Goal: Transaction & Acquisition: Purchase product/service

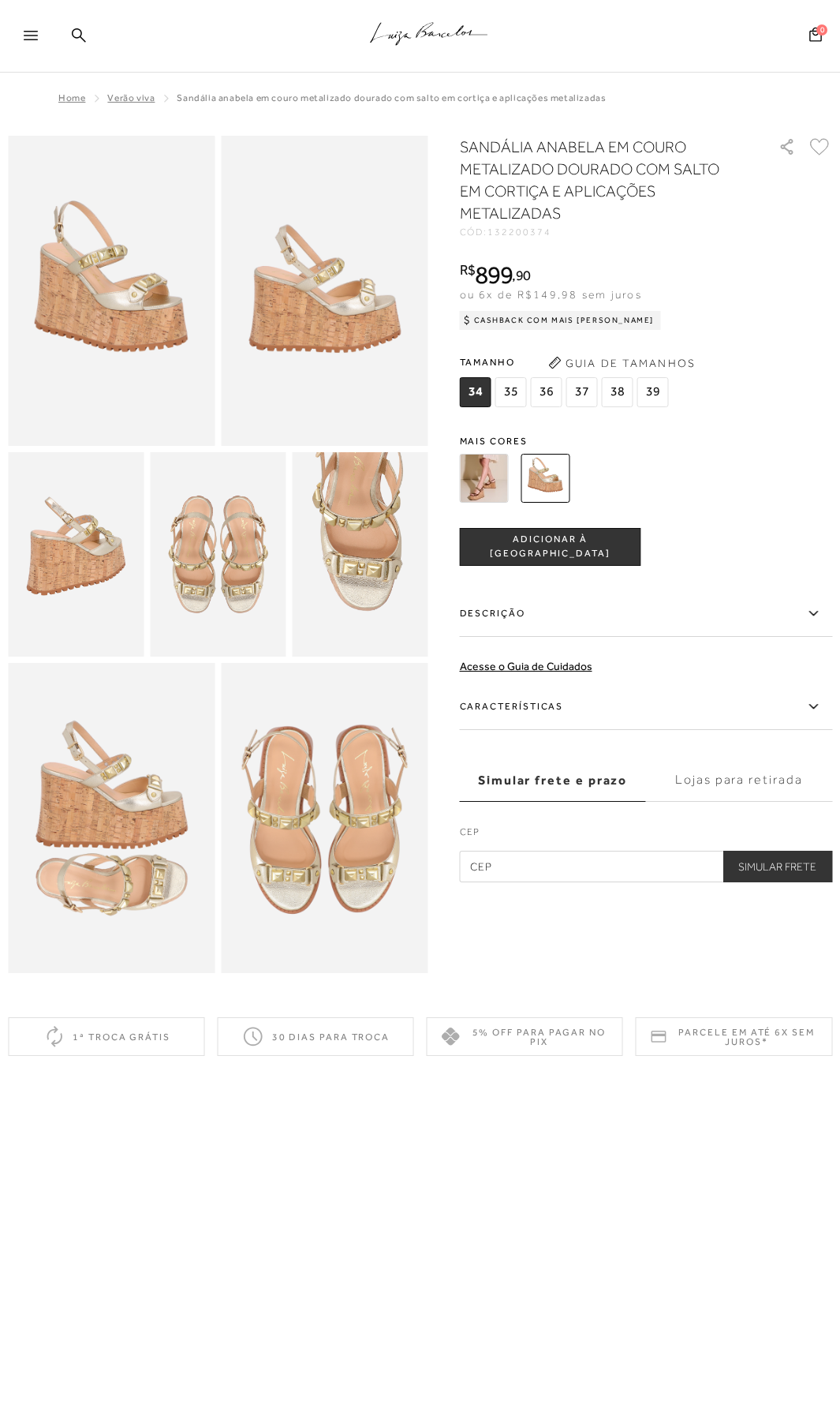
click at [31, 29] on div at bounding box center [38, 40] width 29 height 24
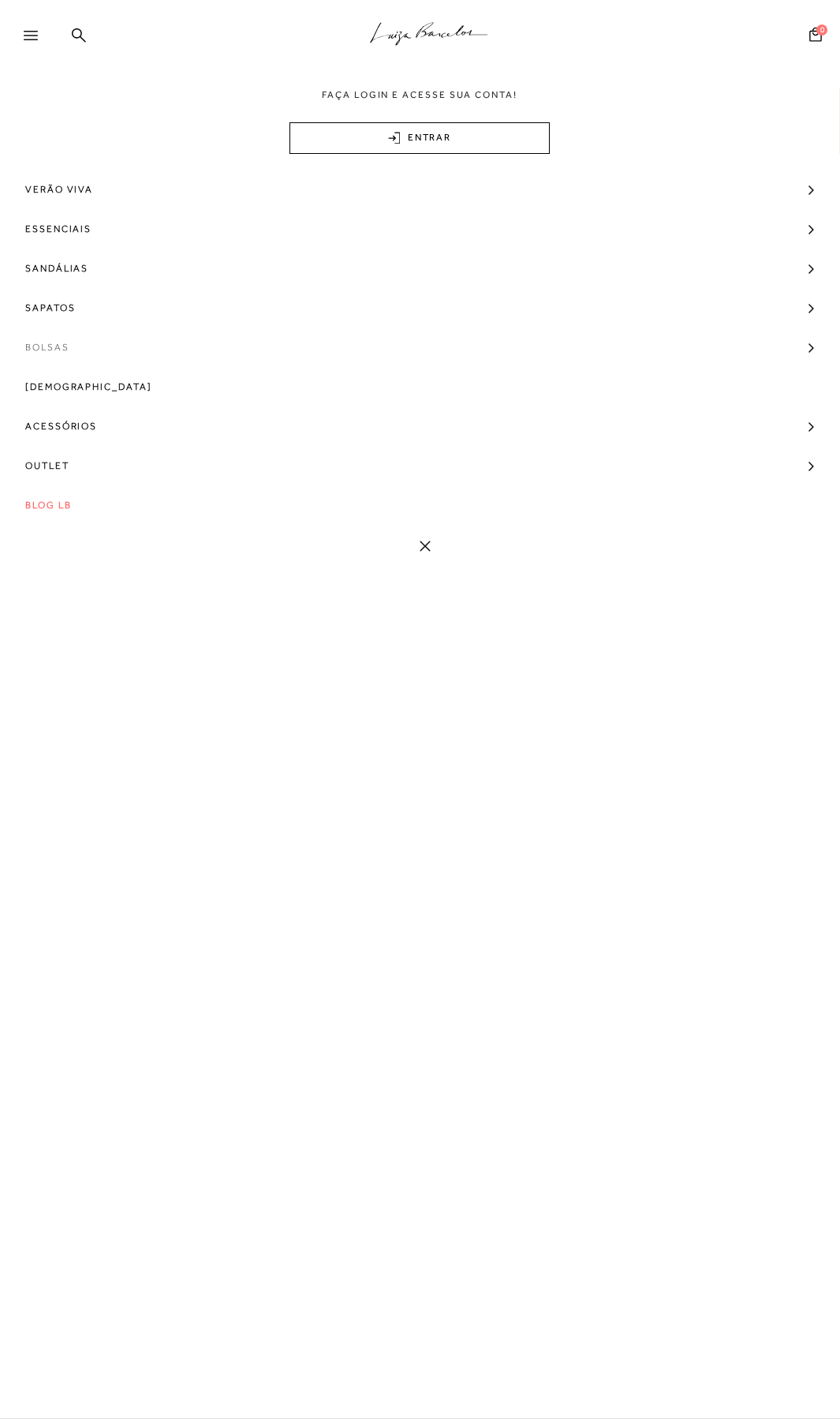
click at [43, 349] on span "Bolsas" at bounding box center [48, 347] width 44 height 40
click at [420, 698] on icon at bounding box center [425, 700] width 11 height 11
click at [428, 704] on div at bounding box center [420, 554] width 825 height 838
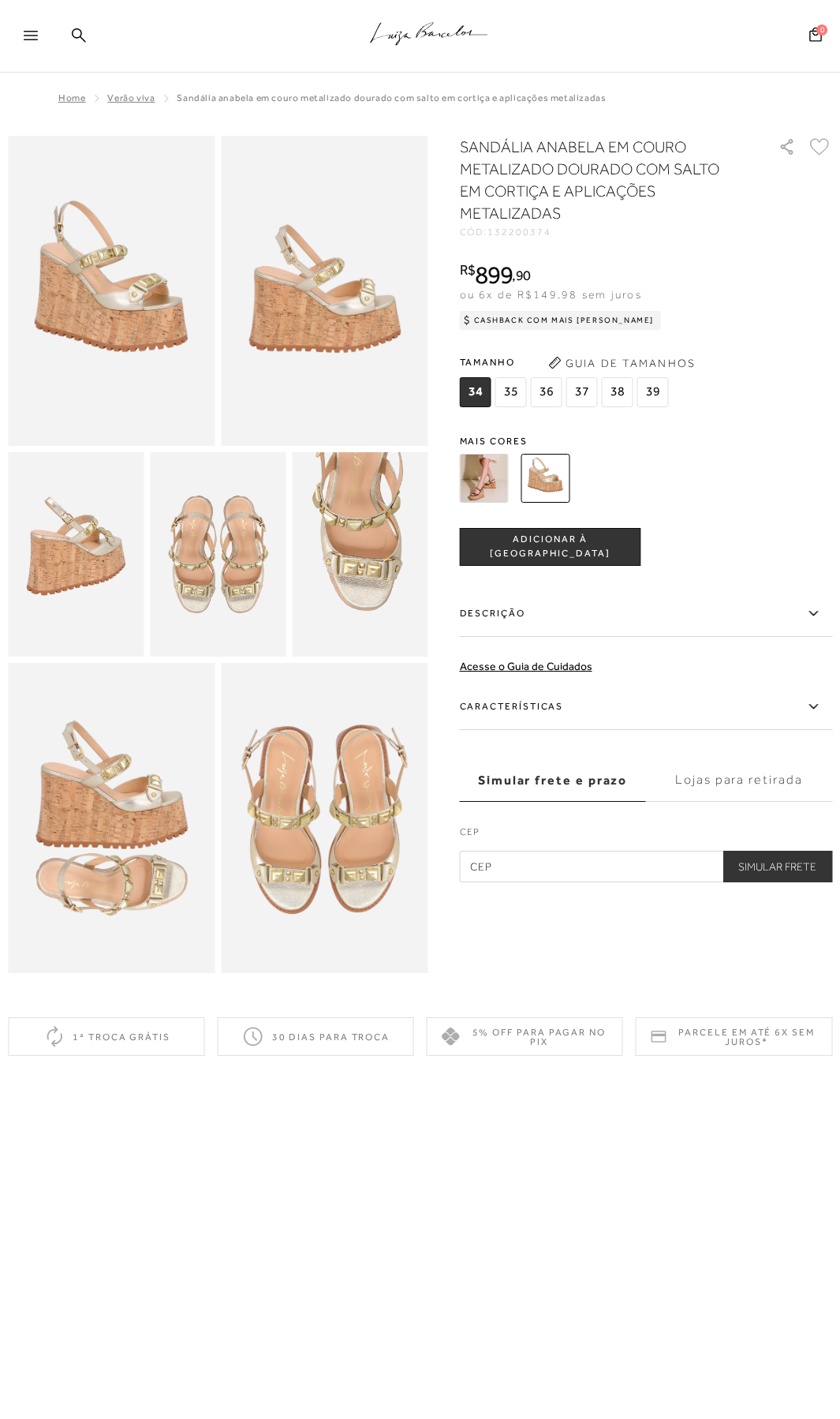
click at [33, 36] on icon at bounding box center [31, 36] width 14 height 10
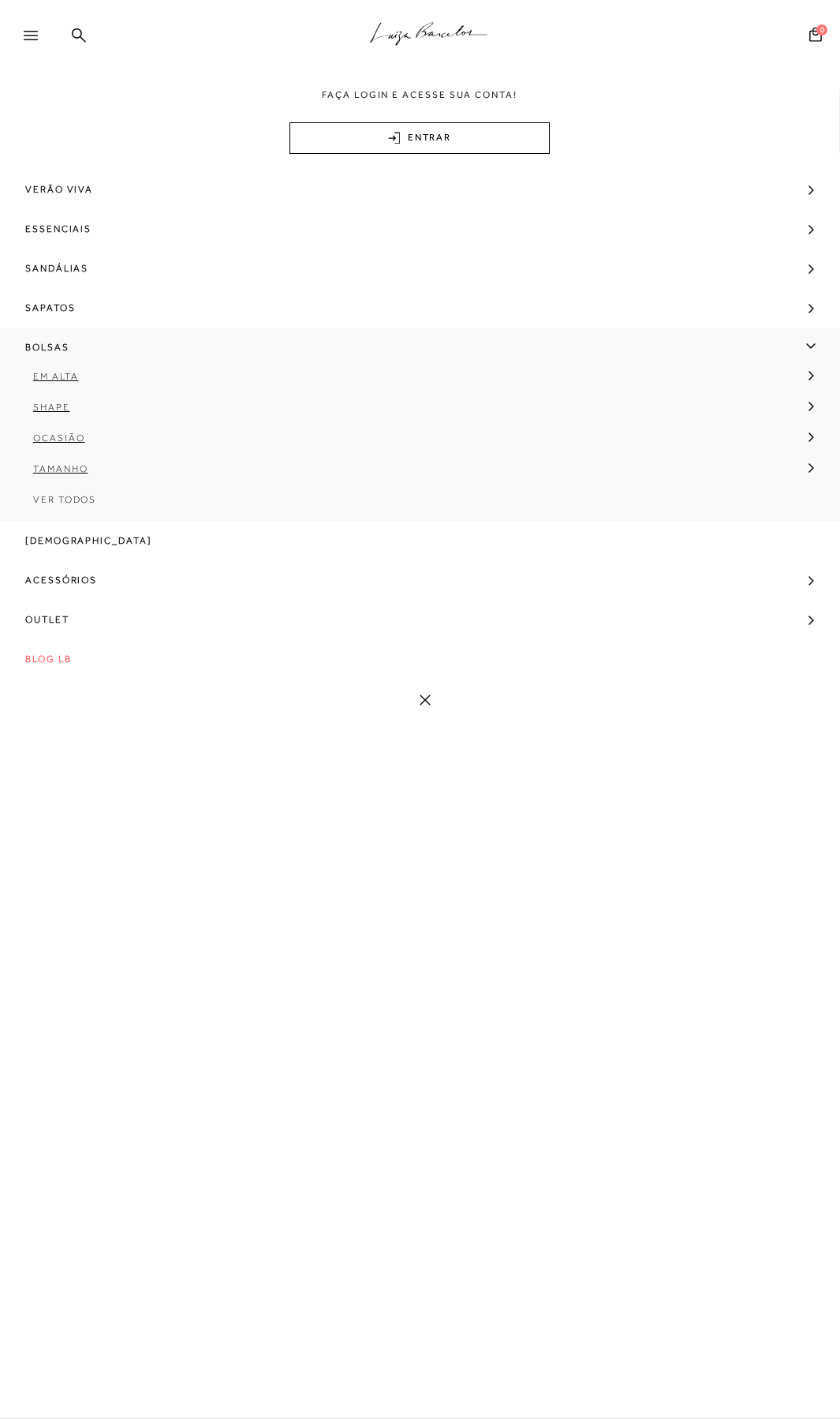
click at [33, 38] on icon at bounding box center [31, 36] width 14 height 10
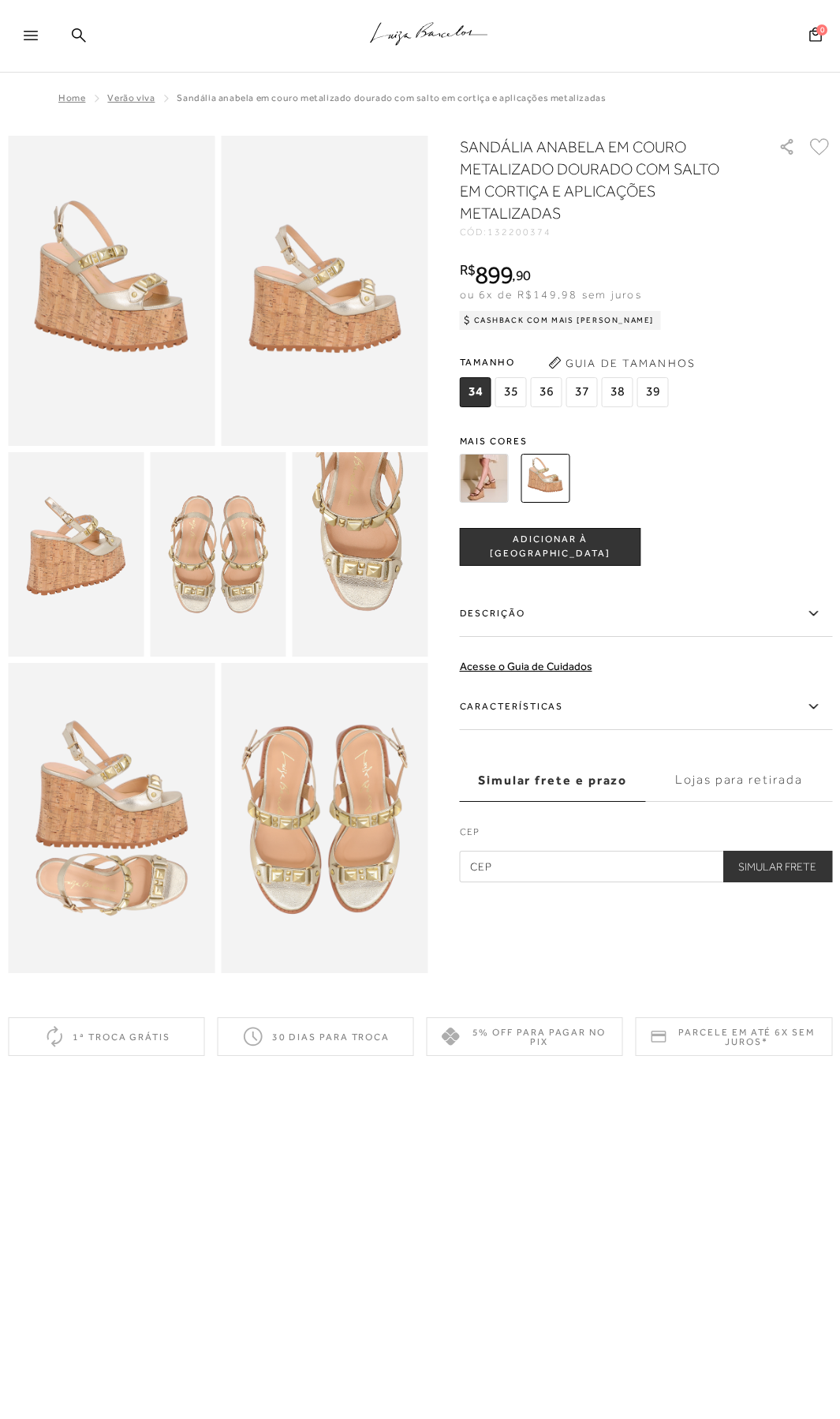
click at [33, 38] on icon at bounding box center [31, 36] width 14 height 10
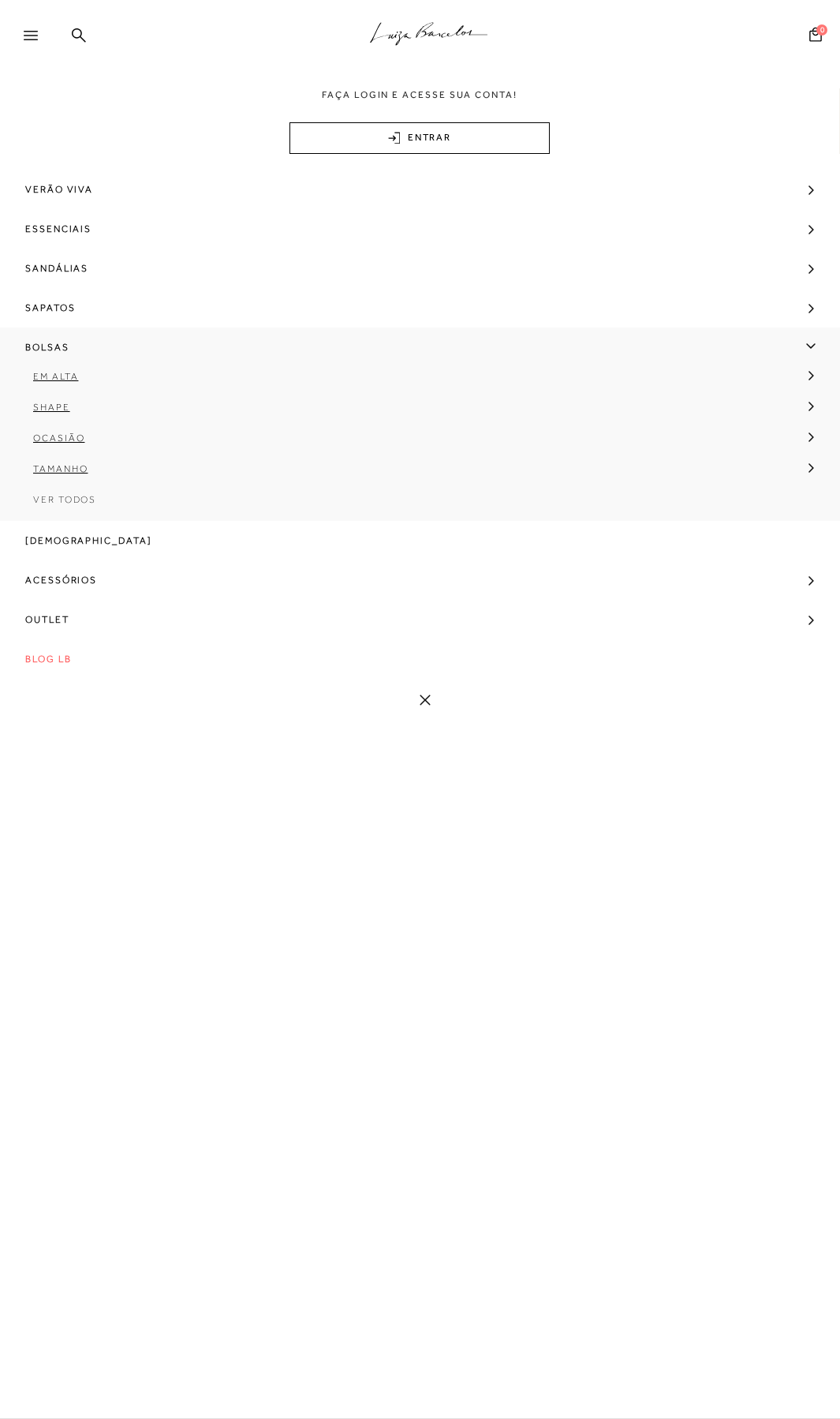
click at [63, 497] on span "Ver Todos" at bounding box center [65, 500] width 63 height 11
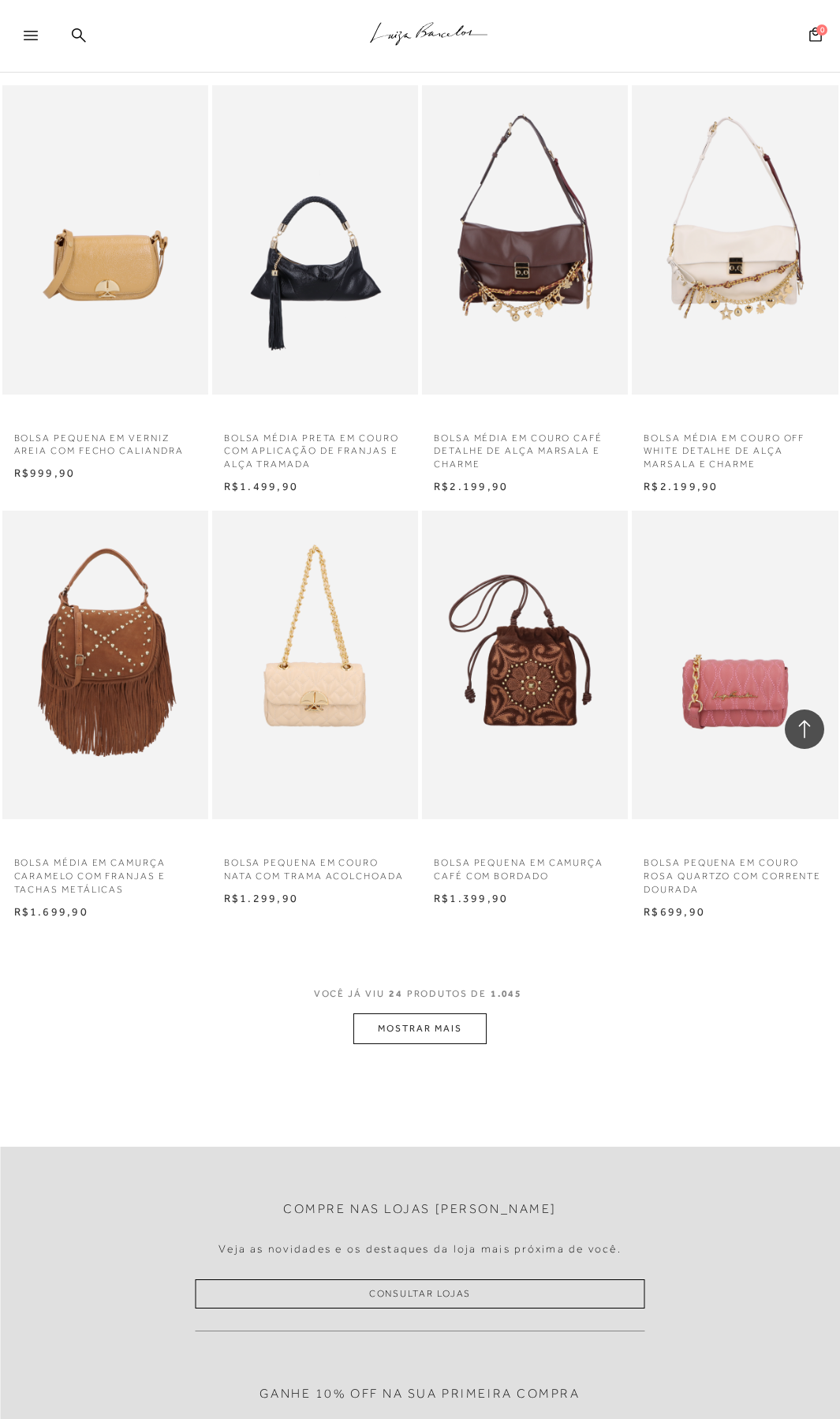
scroll to position [1739, 0]
click at [405, 1032] on button "MOSTRAR MAIS" at bounding box center [420, 1029] width 132 height 31
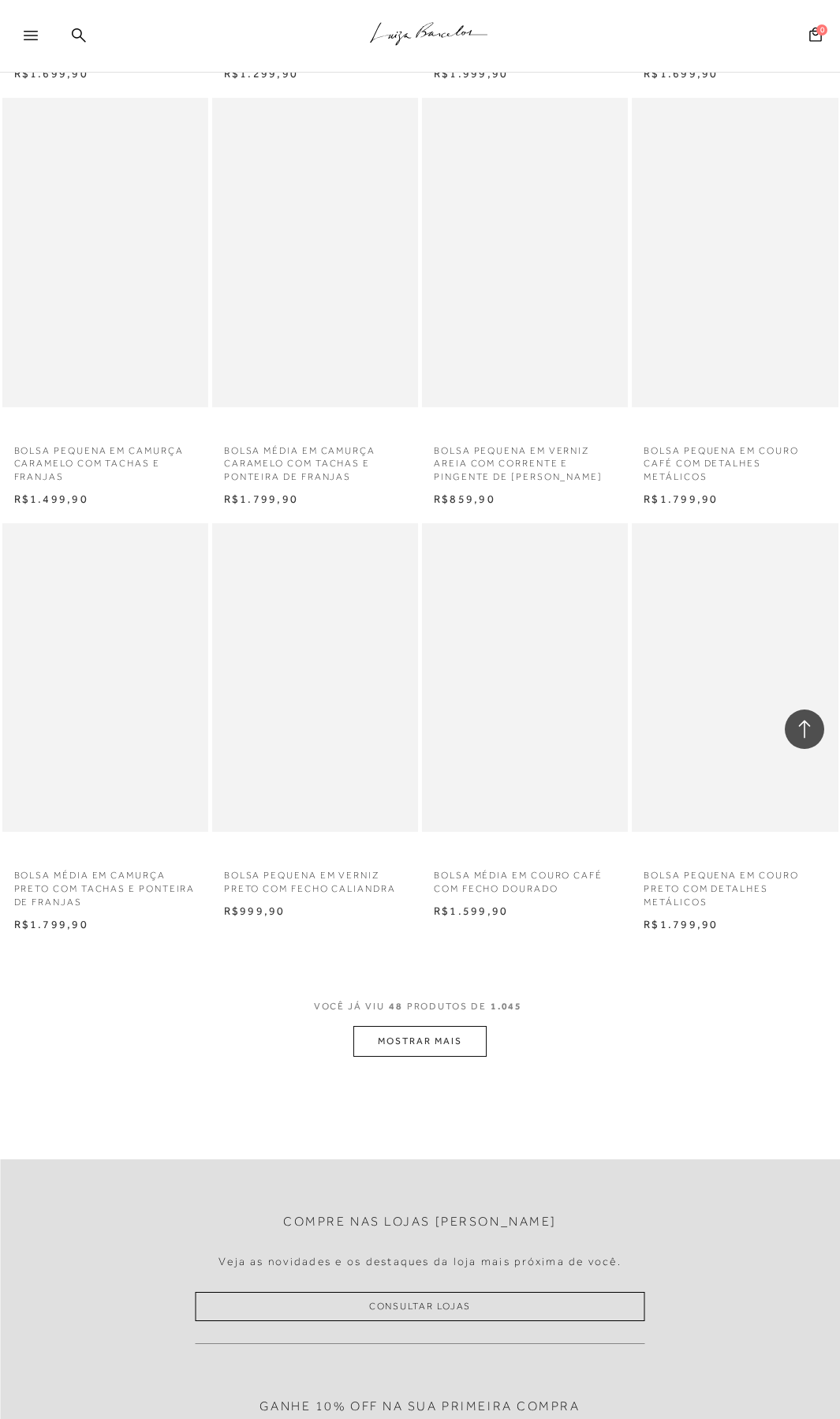
scroll to position [4295, 0]
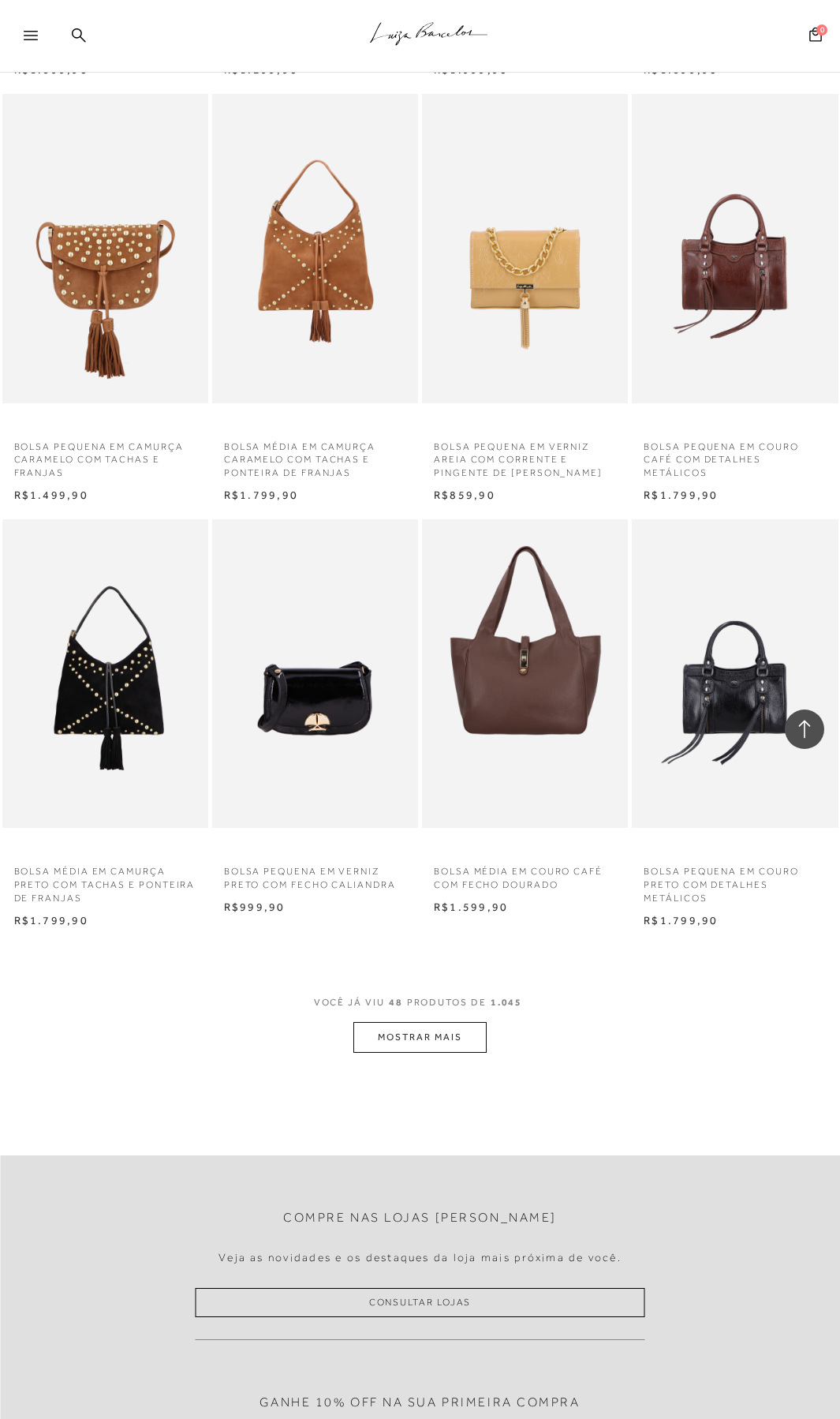
click at [405, 1039] on button "MOSTRAR MAIS" at bounding box center [420, 1037] width 132 height 31
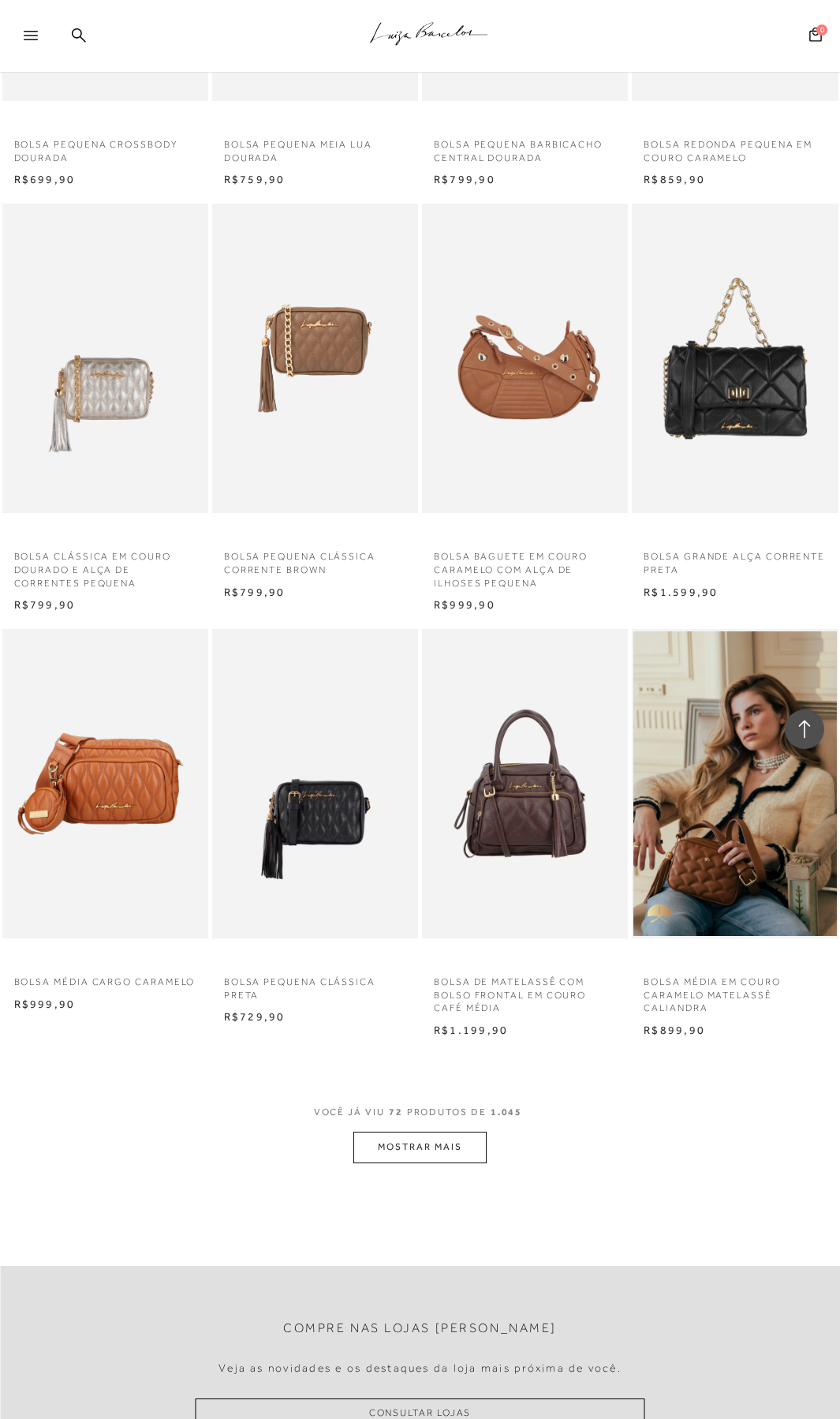
scroll to position [6805, 0]
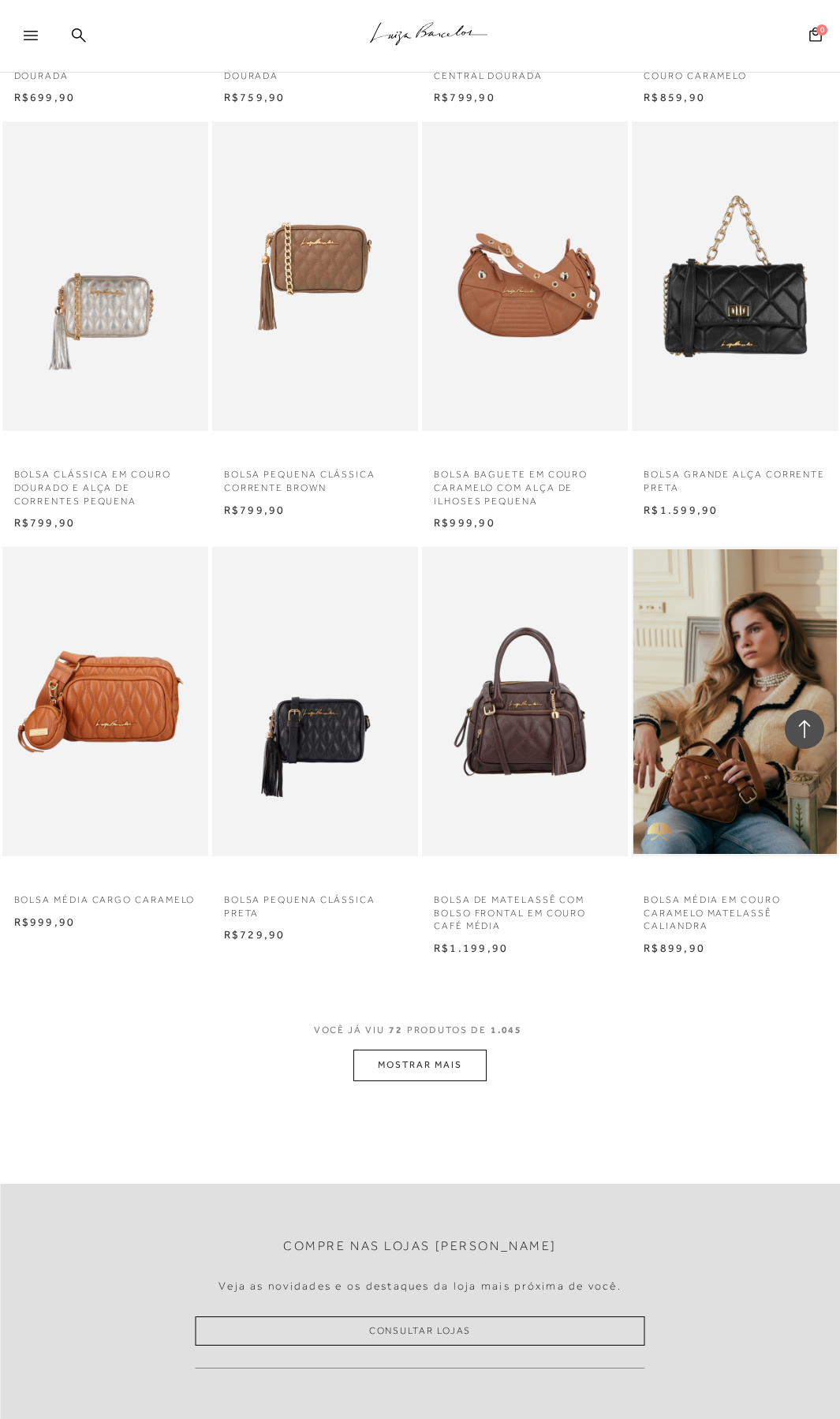
click at [458, 1073] on button "MOSTRAR MAIS" at bounding box center [420, 1064] width 132 height 31
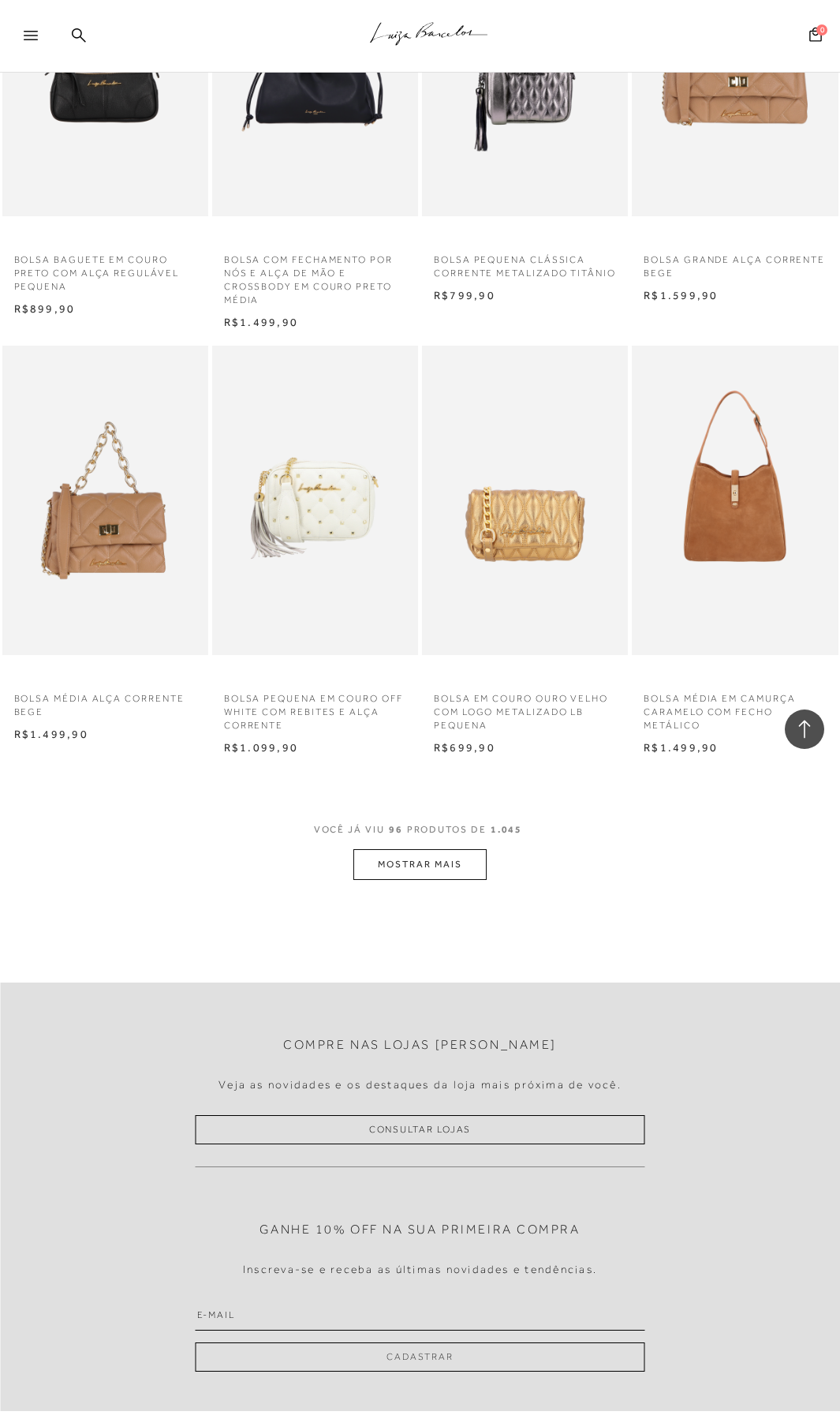
scroll to position [9545, 0]
click at [449, 859] on button "MOSTRAR MAIS" at bounding box center [420, 862] width 132 height 31
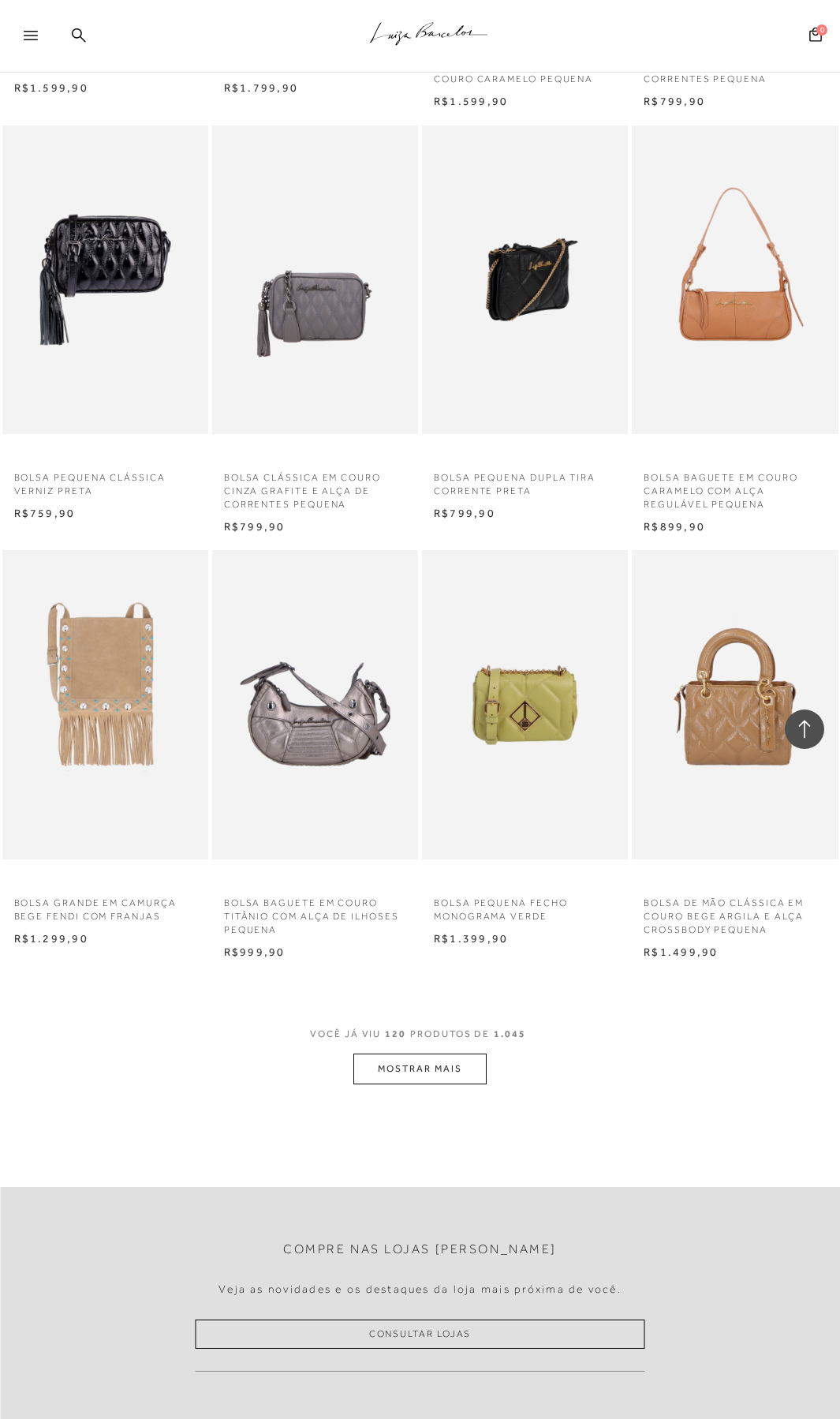
scroll to position [11905, 0]
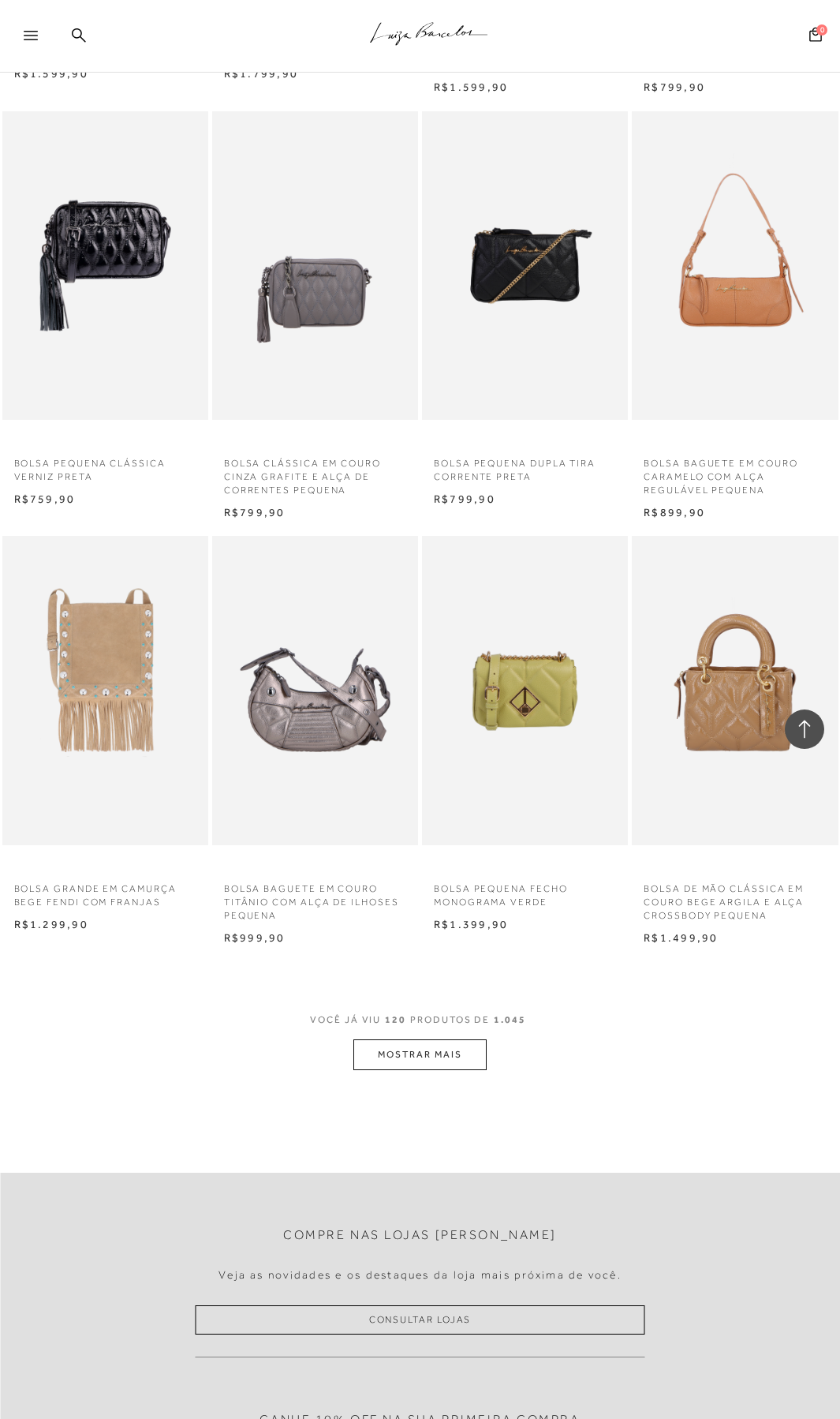
click at [437, 1056] on button "MOSTRAR MAIS" at bounding box center [420, 1054] width 132 height 31
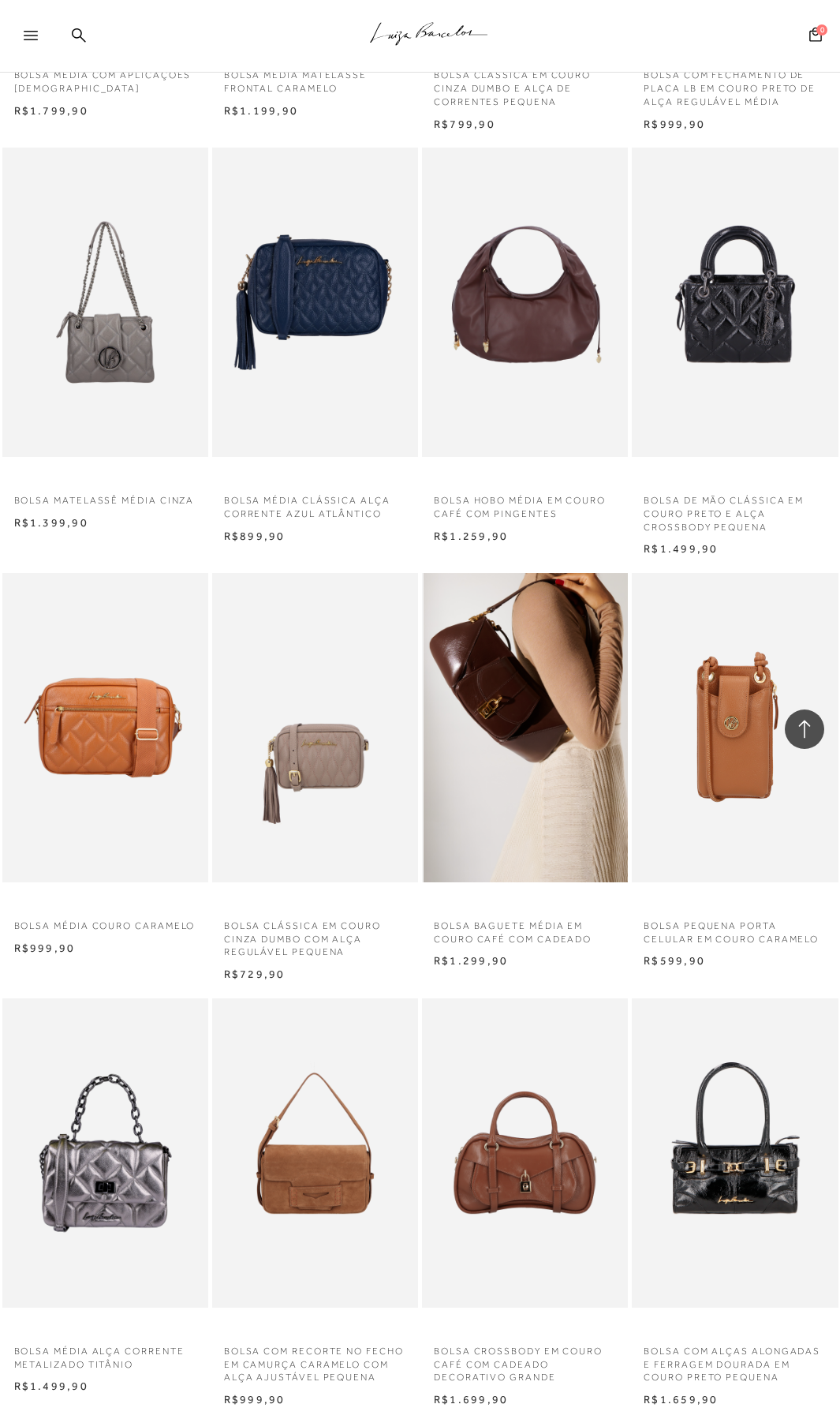
scroll to position [14262, 0]
